Goal: Information Seeking & Learning: Learn about a topic

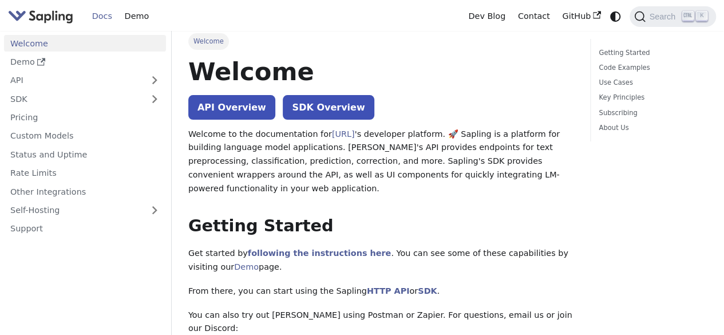
scroll to position [7, 0]
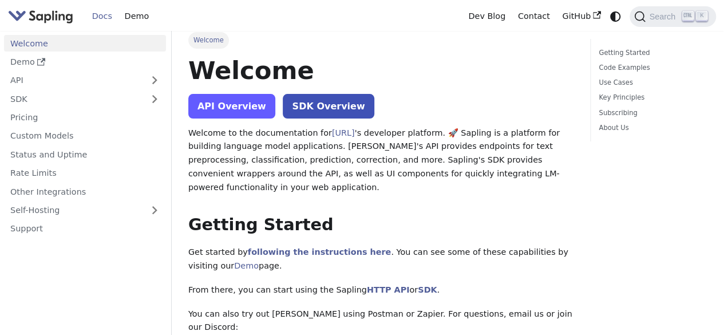
click at [234, 107] on link "API Overview" at bounding box center [231, 106] width 87 height 25
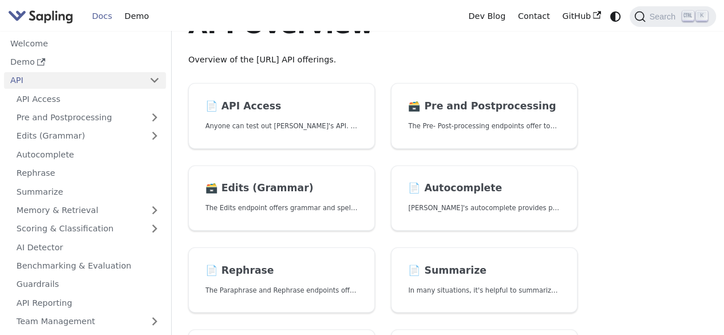
scroll to position [54, 0]
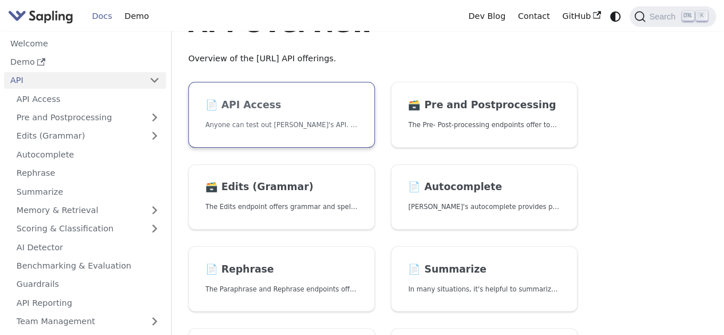
click at [247, 126] on p "Anyone can test out Sapling's API. To get started with the API, simply:" at bounding box center [282, 125] width 152 height 11
